Goal: Information Seeking & Learning: Learn about a topic

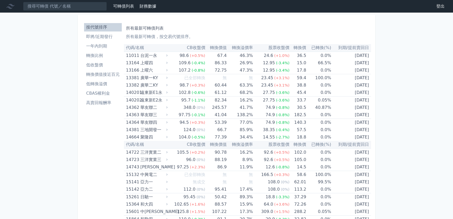
click at [107, 74] on li "轉換價值接近百元" at bounding box center [103, 74] width 38 height 6
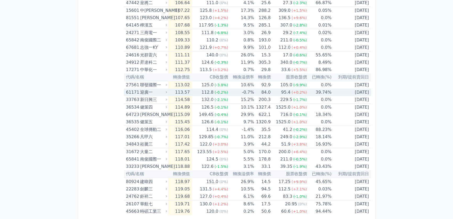
scroll to position [1036, 0]
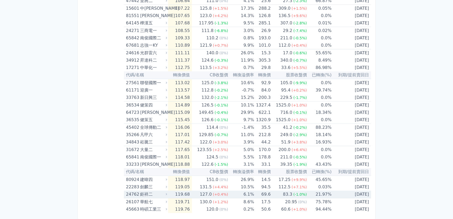
click at [217, 193] on span "(+0.4%)" at bounding box center [220, 194] width 15 height 4
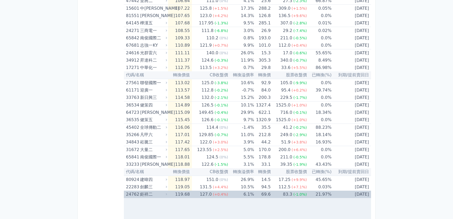
scroll to position [1107, 0]
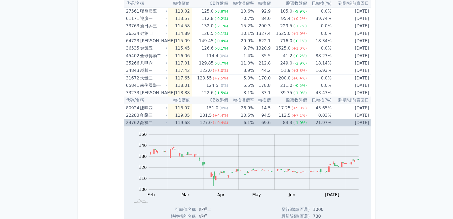
click at [212, 123] on div "127.0" at bounding box center [206, 122] width 14 height 7
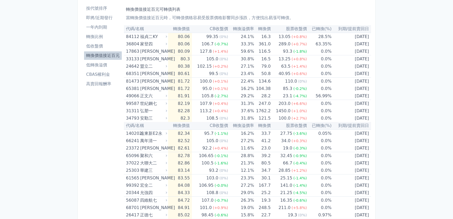
scroll to position [0, 0]
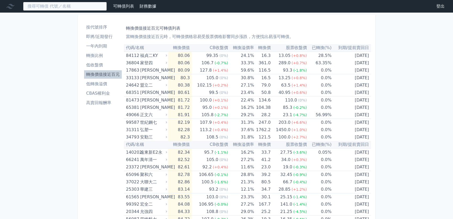
click at [86, 5] on input at bounding box center [65, 6] width 84 height 9
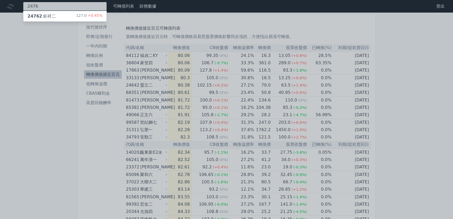
type input "2476"
click at [84, 13] on div "127.0 +0.45%" at bounding box center [89, 16] width 26 height 6
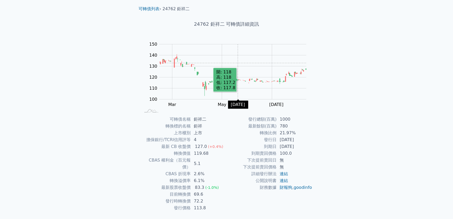
scroll to position [24, 0]
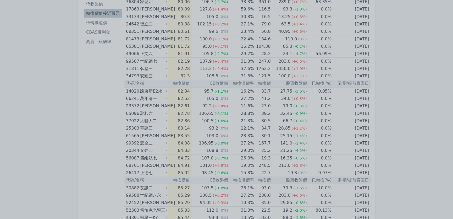
scroll to position [71, 0]
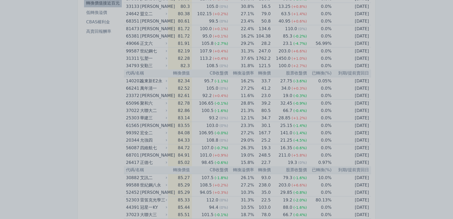
click at [100, 109] on div at bounding box center [226, 109] width 453 height 219
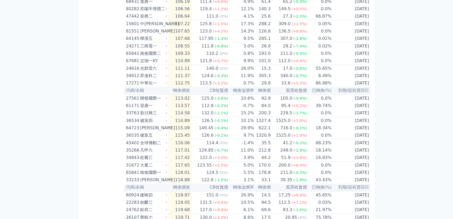
scroll to position [1036, 0]
